Goal: Information Seeking & Learning: Learn about a topic

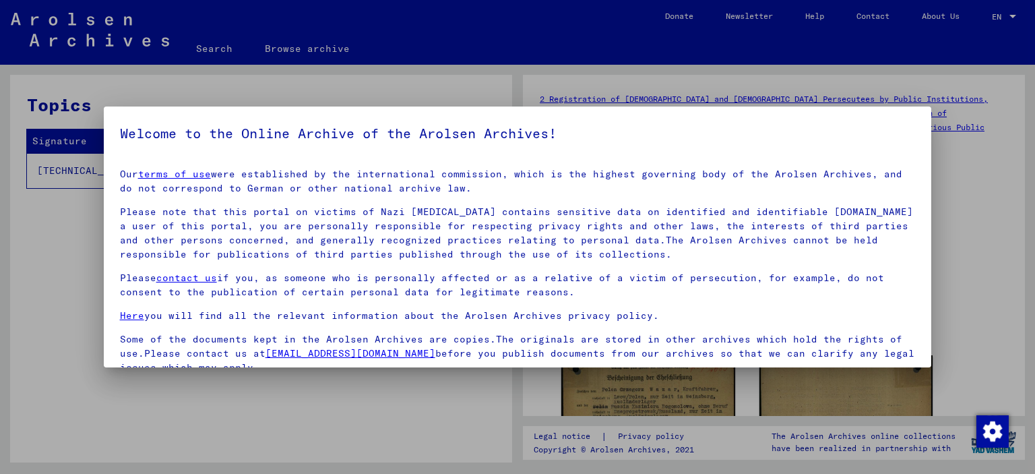
scroll to position [113, 0]
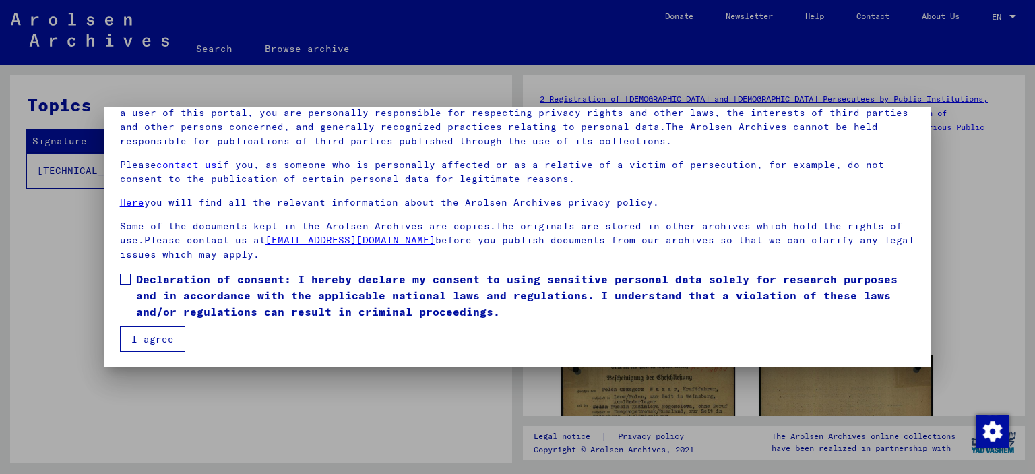
click at [392, 334] on mat-dialog-content "Our terms of use were established by the international commission, which is the…" at bounding box center [518, 197] width 828 height 307
click at [123, 278] on span at bounding box center [125, 279] width 11 height 11
drag, startPoint x: 146, startPoint y: 349, endPoint x: 129, endPoint y: 331, distance: 24.8
click at [129, 331] on button "I agree" at bounding box center [152, 339] width 65 height 26
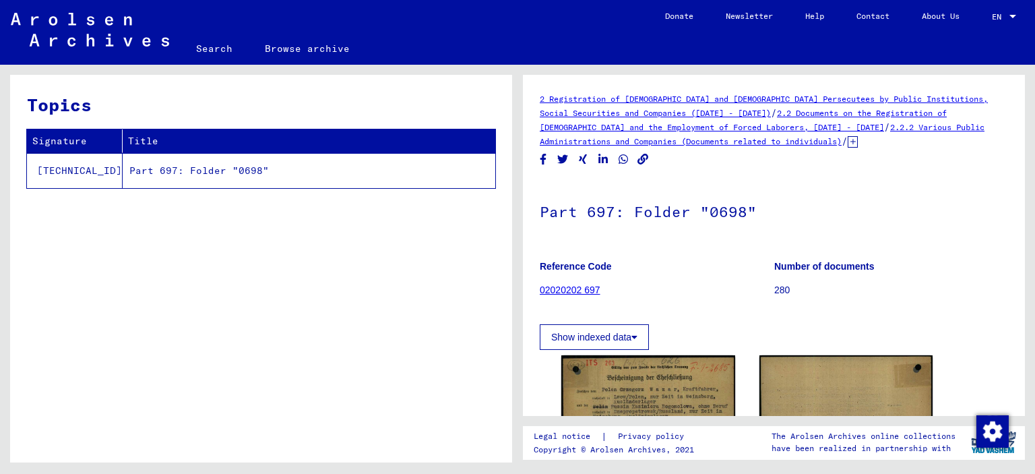
click at [129, 331] on div "Topics Signature Title [TECHNICAL_ID] Part 697: Folder "0698"" at bounding box center [261, 274] width 502 height 398
click at [842, 139] on span "/" at bounding box center [845, 141] width 6 height 12
click at [848, 139] on icon at bounding box center [853, 141] width 10 height 11
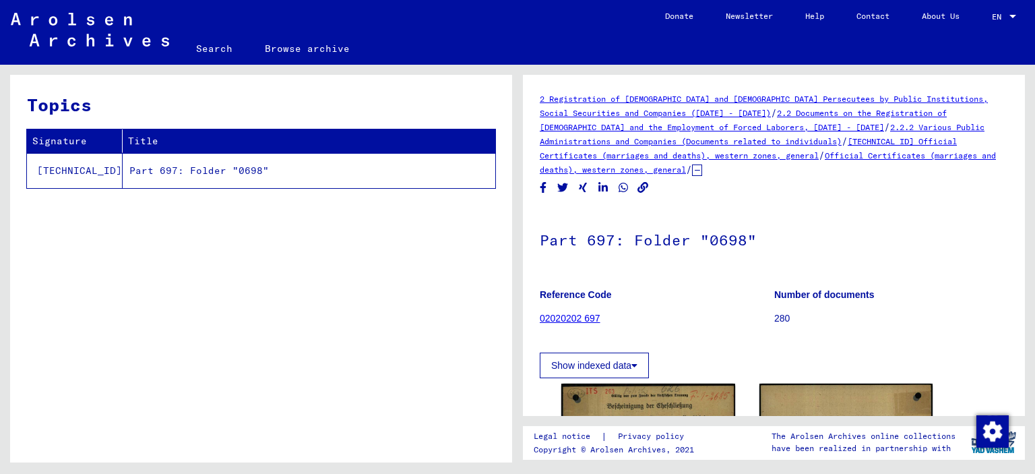
click at [825, 153] on link "Official Certificates (marriages and deaths), western zones, general" at bounding box center [768, 162] width 456 height 24
